Goal: Complete application form

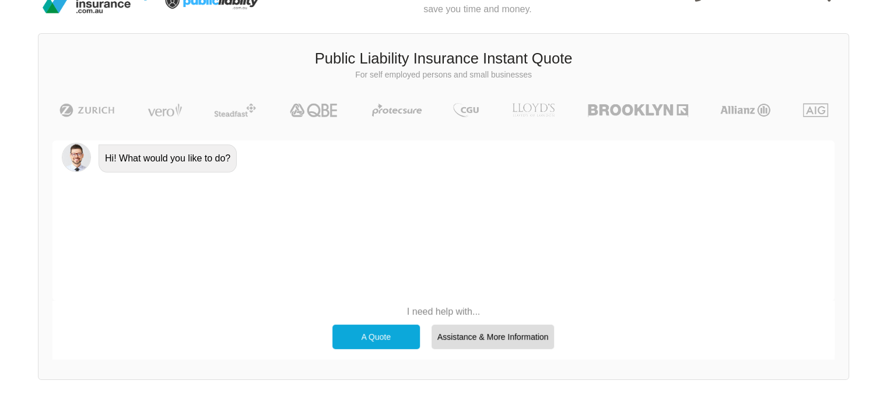
scroll to position [31, 0]
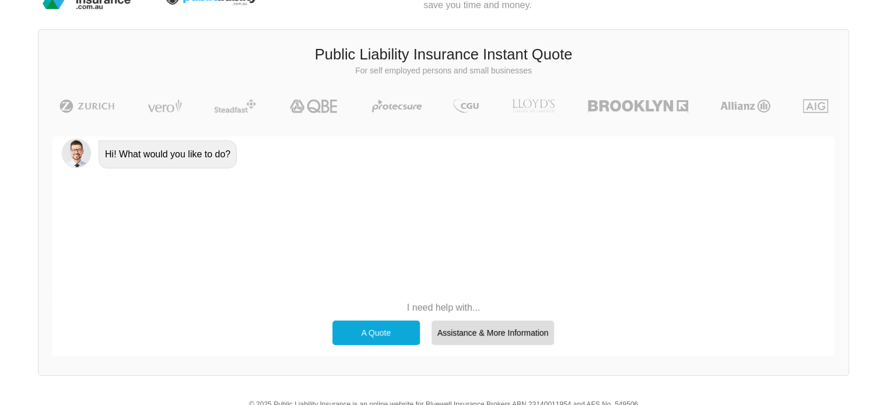
click at [392, 329] on div "A Quote" at bounding box center [375, 333] width 87 height 24
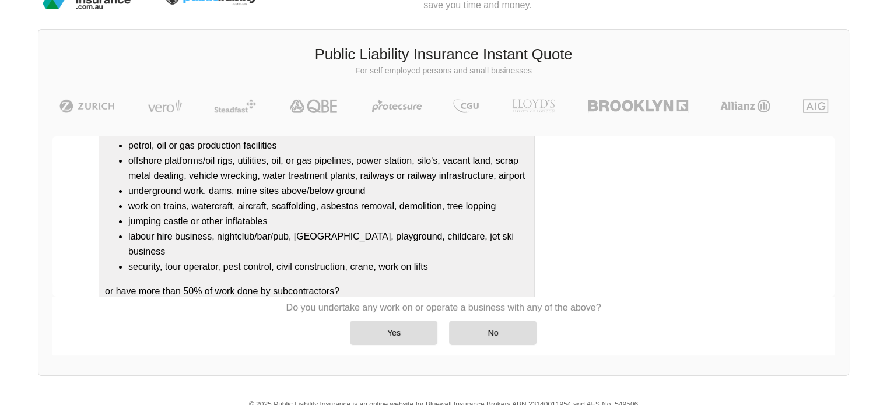
scroll to position [154, 0]
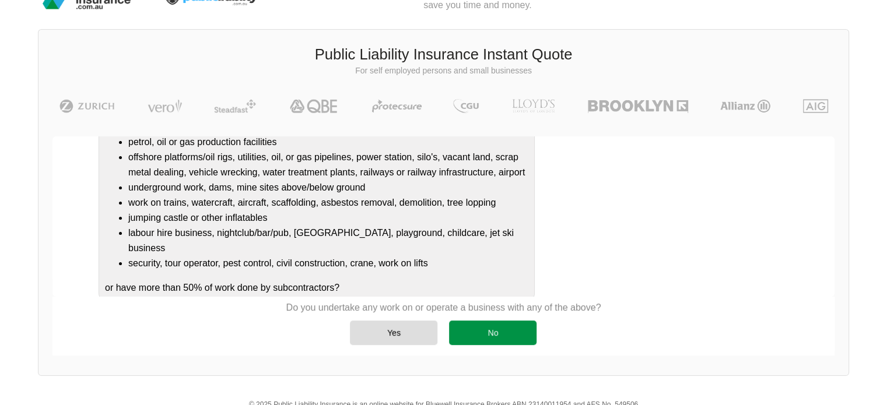
click at [511, 332] on div "No" at bounding box center [492, 333] width 87 height 24
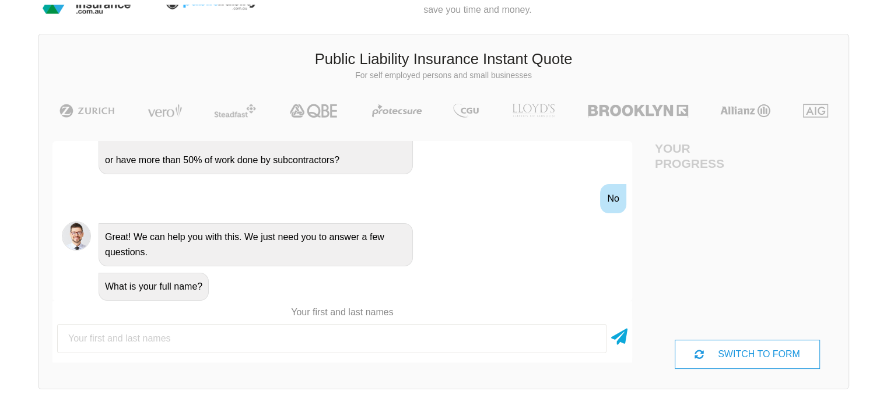
scroll to position [31, 0]
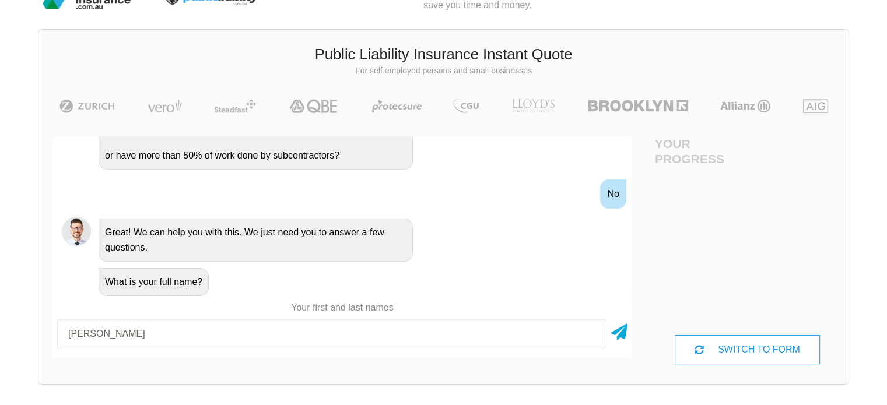
type input "[PERSON_NAME]"
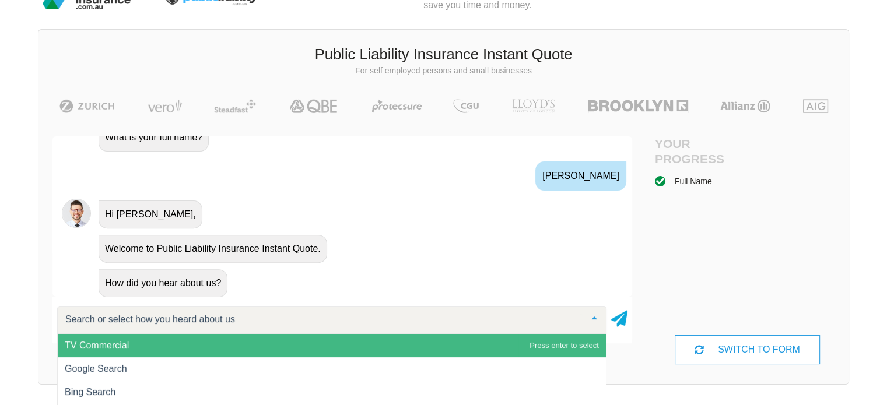
scroll to position [488, 0]
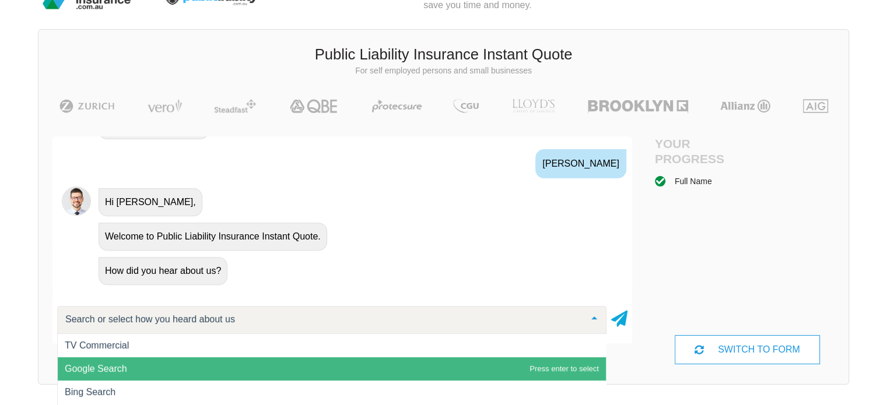
click at [213, 365] on span "Google Search" at bounding box center [332, 368] width 548 height 23
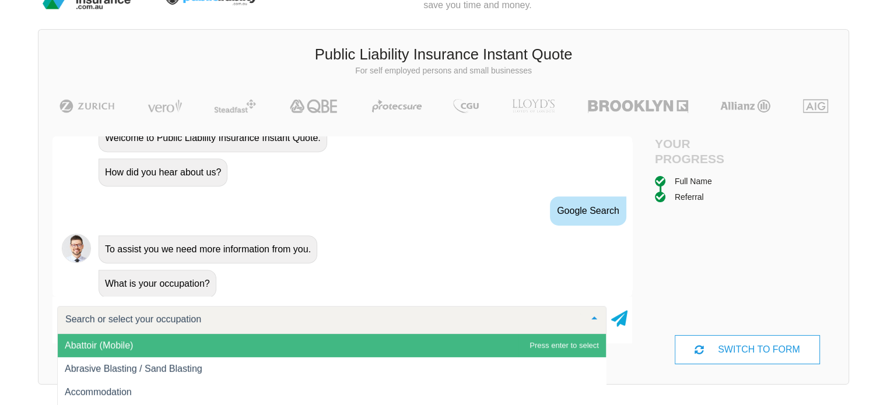
scroll to position [599, 0]
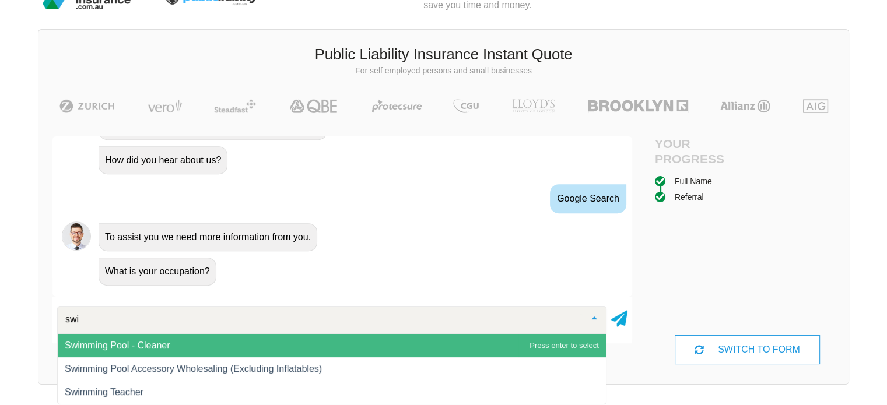
type input "swim"
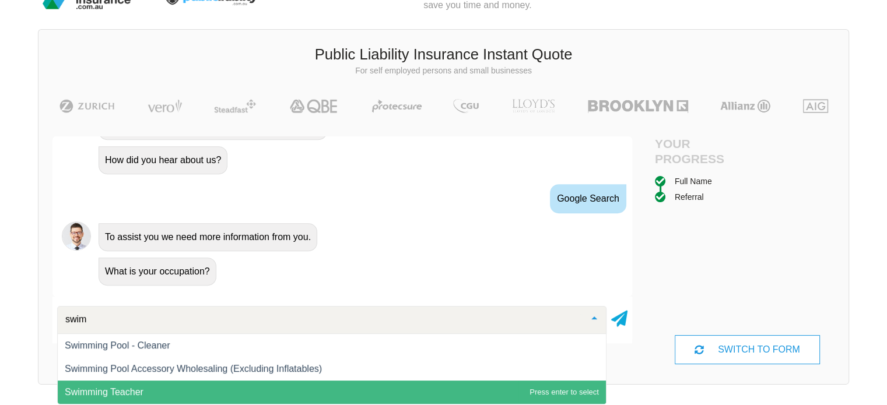
click at [139, 387] on span "Swimming Teacher" at bounding box center [104, 392] width 79 height 10
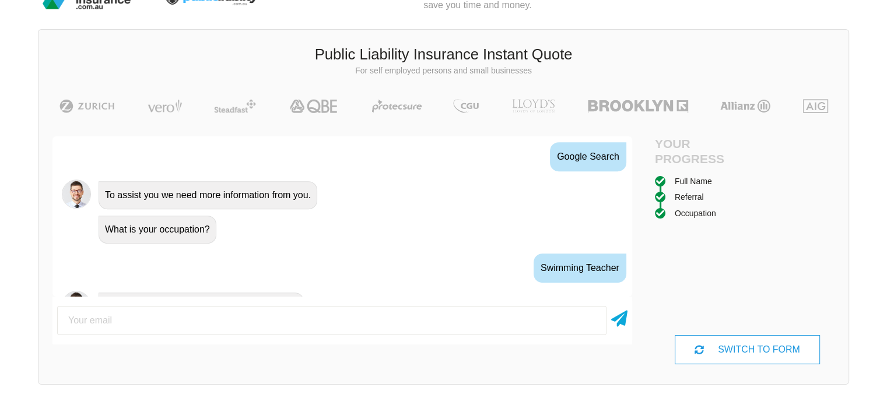
scroll to position [663, 0]
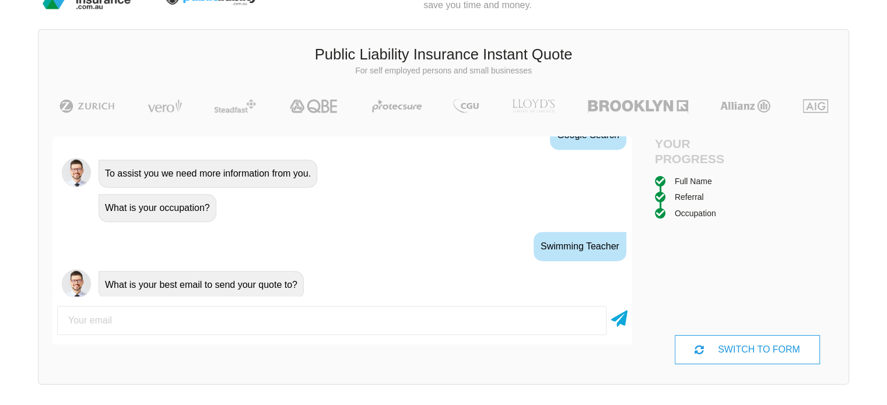
click at [170, 317] on input "email" at bounding box center [331, 320] width 549 height 29
type input "[EMAIL_ADDRESS][DOMAIN_NAME]"
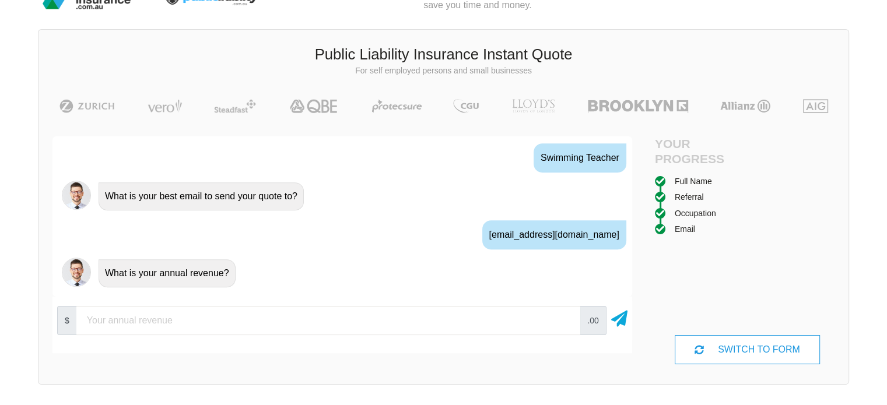
scroll to position [751, 0]
click at [220, 323] on input "number" at bounding box center [328, 320] width 504 height 29
type input "1000"
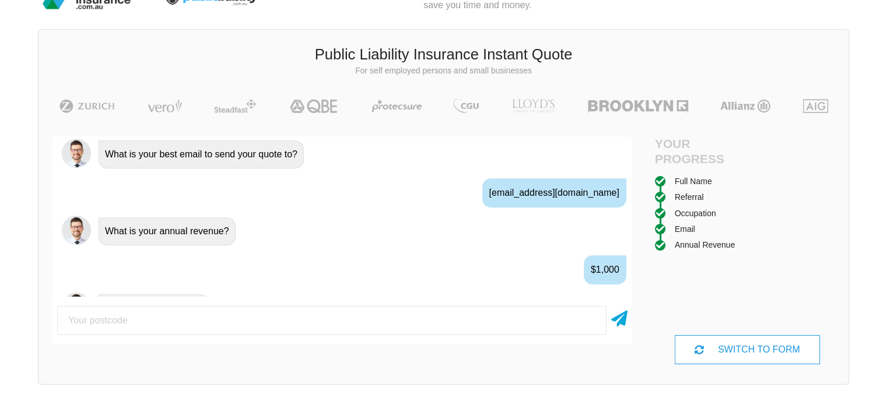
scroll to position [815, 0]
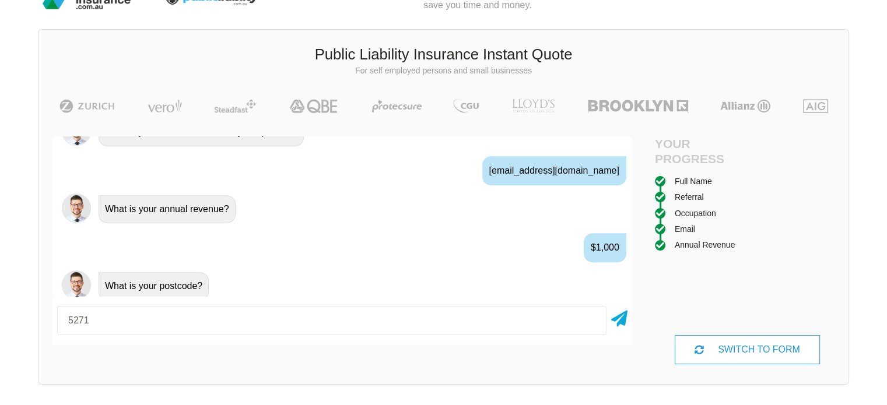
type input "5271"
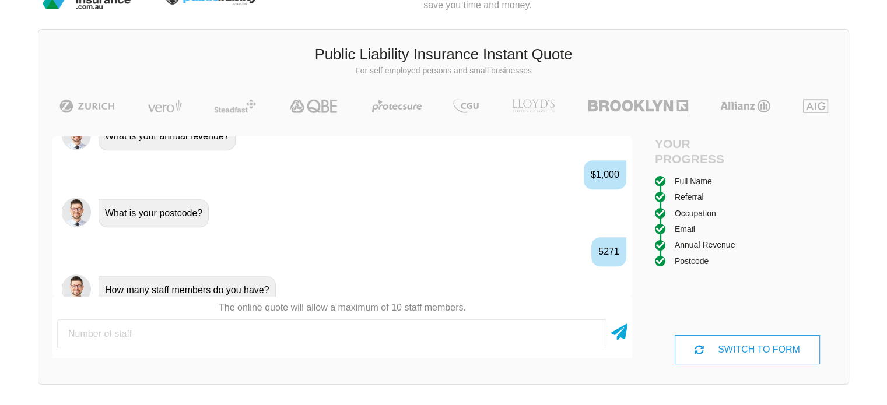
scroll to position [892, 0]
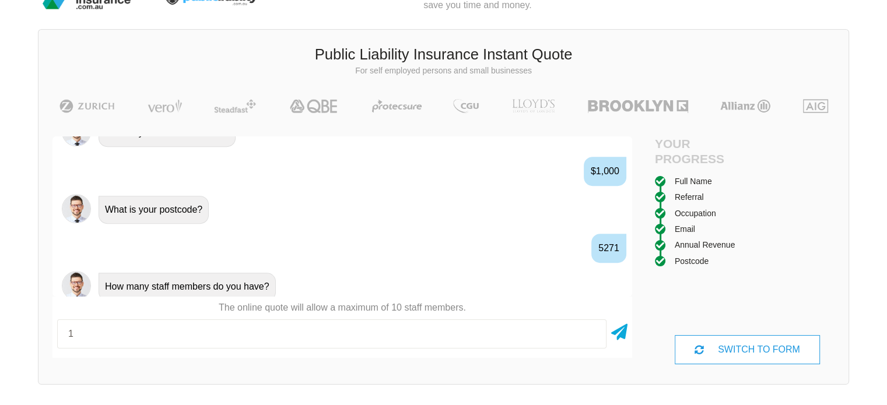
type input "1"
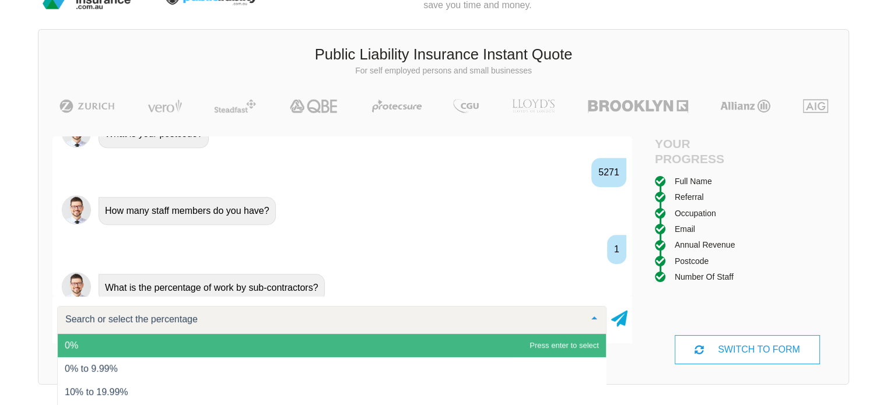
scroll to position [980, 0]
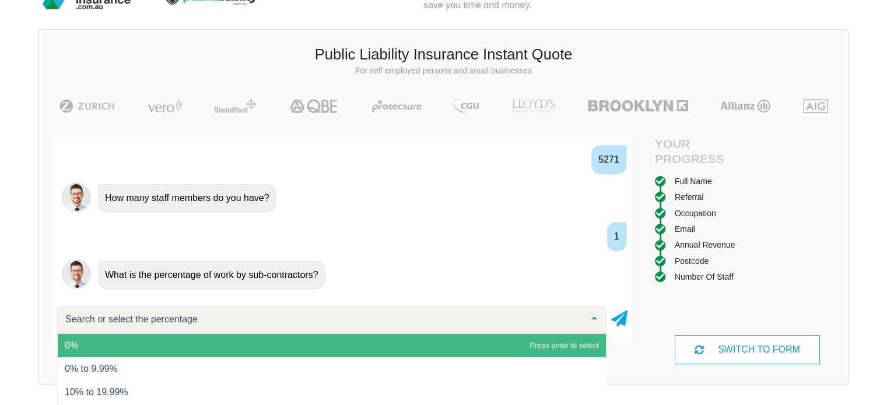
click at [198, 349] on span "0%" at bounding box center [332, 345] width 548 height 23
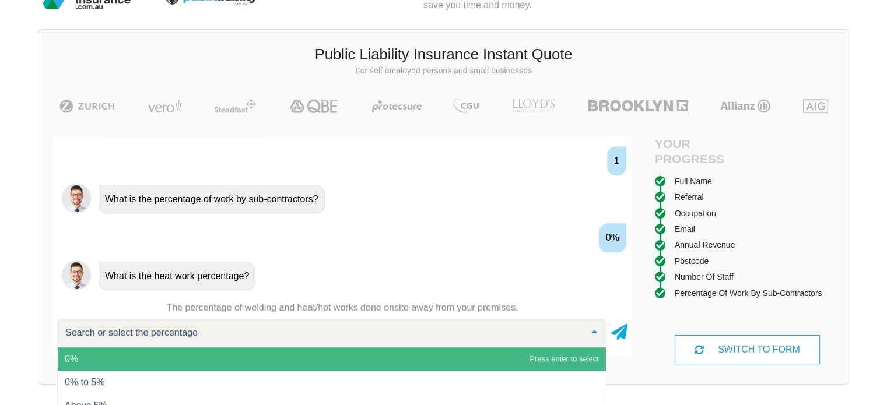
scroll to position [89, 0]
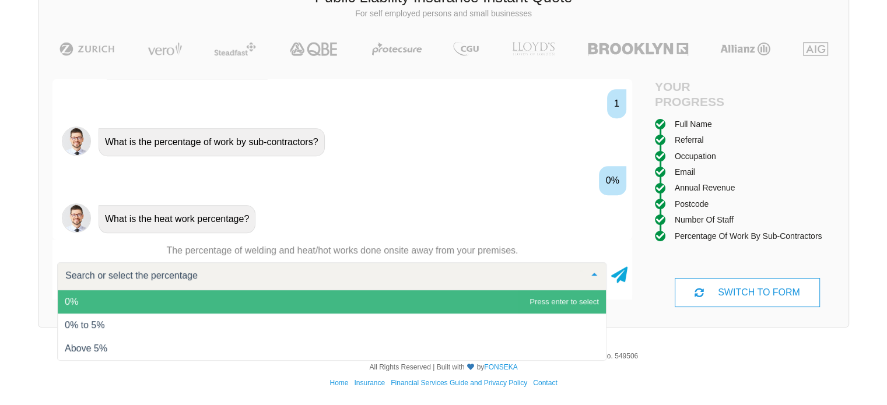
click at [232, 302] on span "0%" at bounding box center [332, 301] width 548 height 23
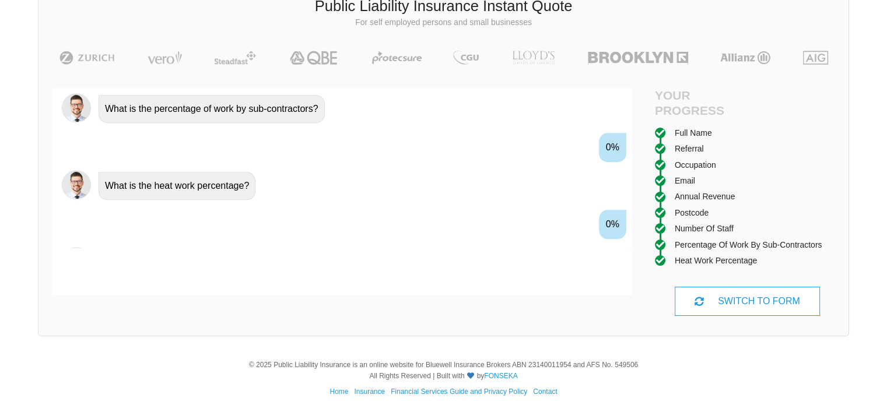
scroll to position [1120, 0]
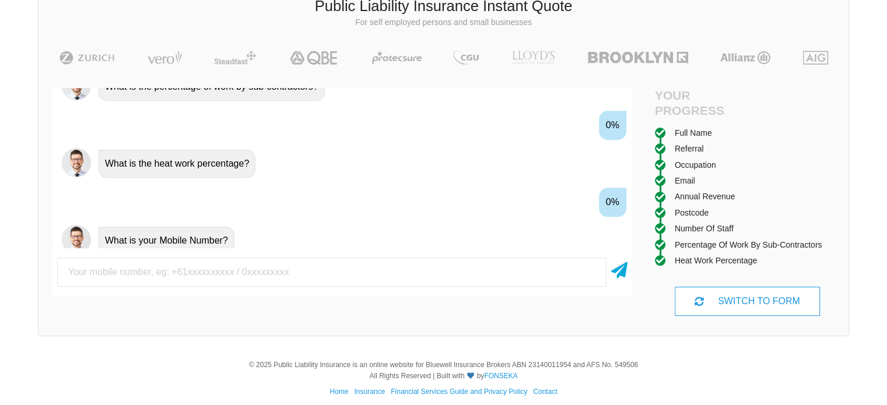
click at [224, 279] on input "text" at bounding box center [331, 272] width 549 height 29
type input "0439043514"
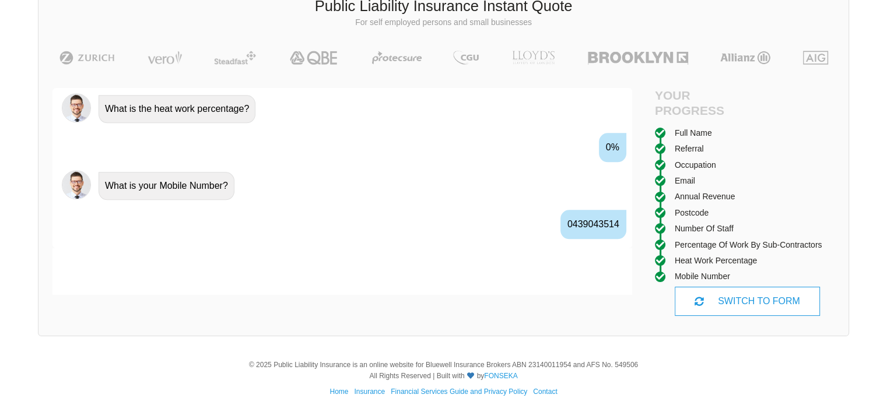
scroll to position [1197, 0]
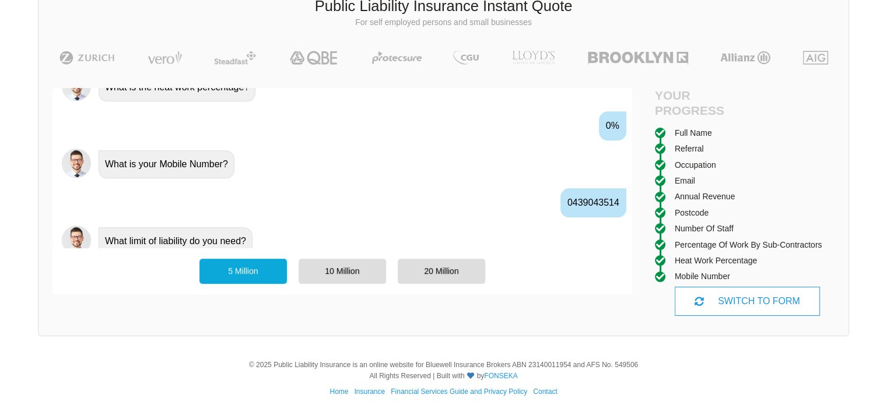
click at [269, 272] on div "5 Million" at bounding box center [242, 271] width 87 height 24
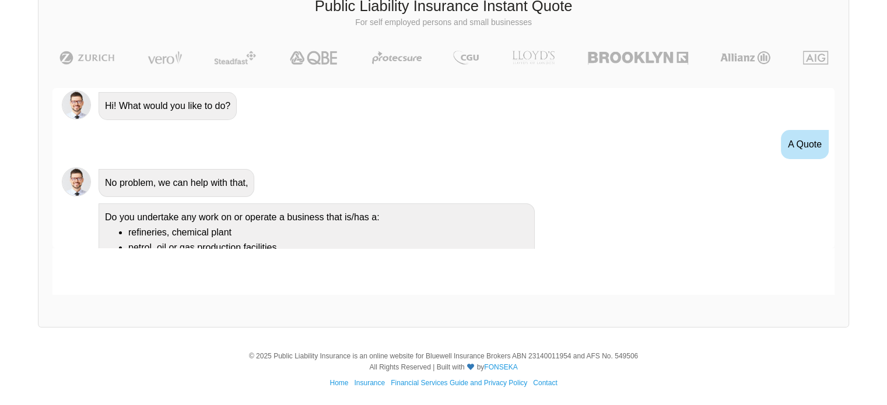
scroll to position [0, 0]
